Goal: Information Seeking & Learning: Learn about a topic

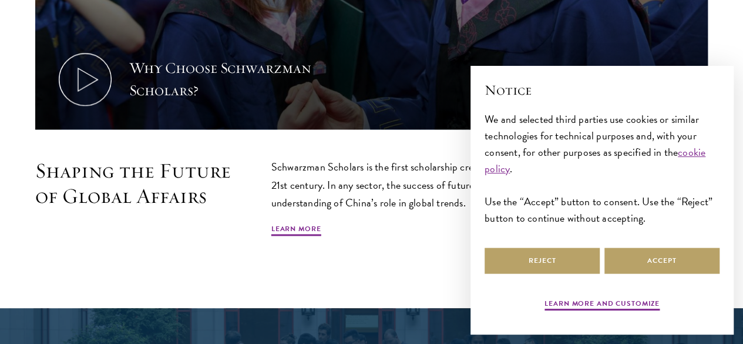
scroll to position [611, 0]
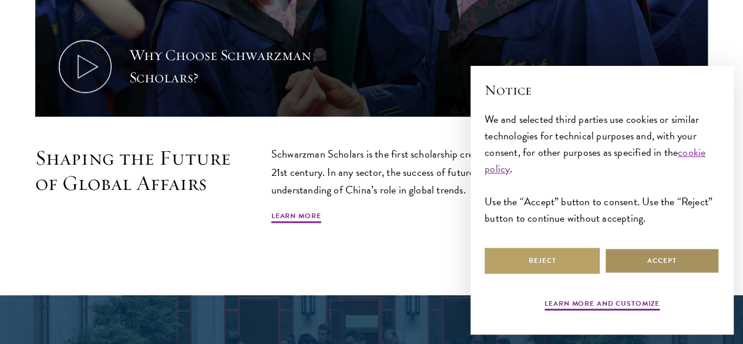
click at [628, 249] on button "Accept" at bounding box center [662, 260] width 115 height 26
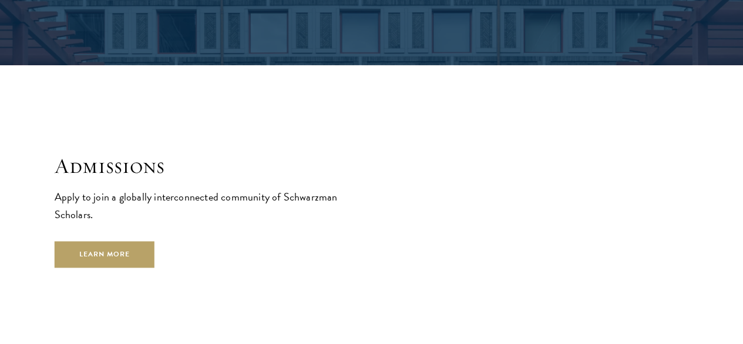
scroll to position [1880, 0]
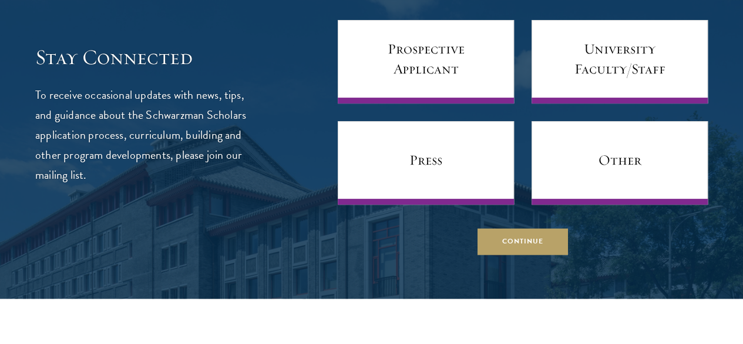
scroll to position [4560, 0]
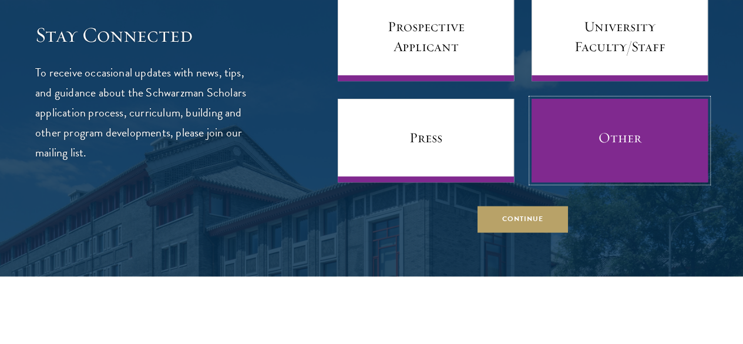
click at [539, 182] on link "Other" at bounding box center [620, 140] width 176 height 83
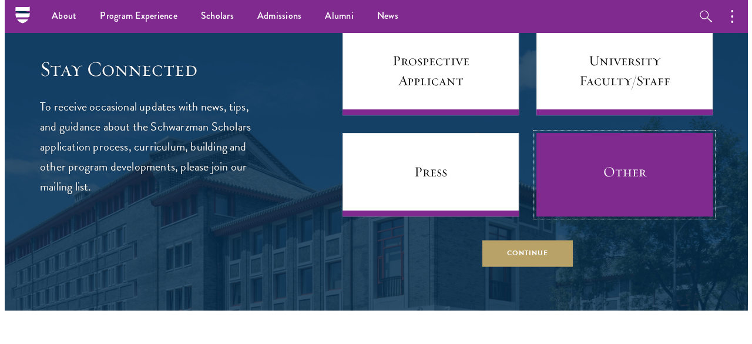
scroll to position [4511, 0]
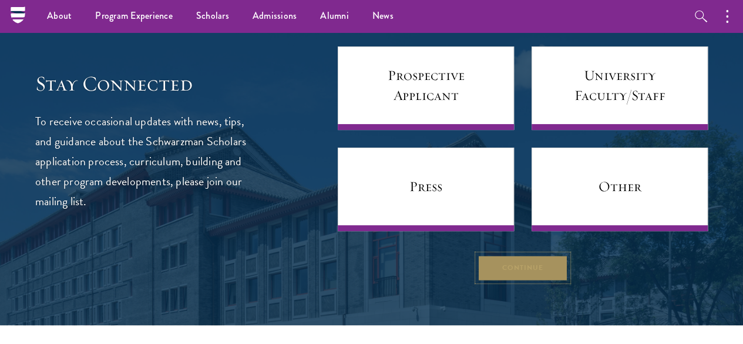
click at [512, 281] on button "Continue" at bounding box center [523, 267] width 90 height 26
